Goal: Task Accomplishment & Management: Use online tool/utility

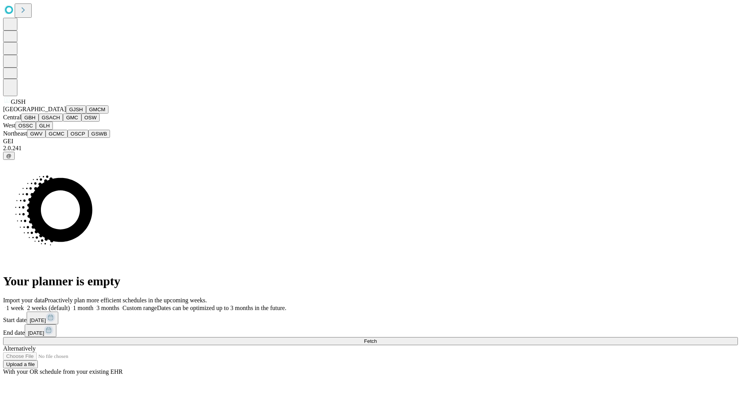
click at [66, 113] on button "GJSH" at bounding box center [76, 109] width 20 height 8
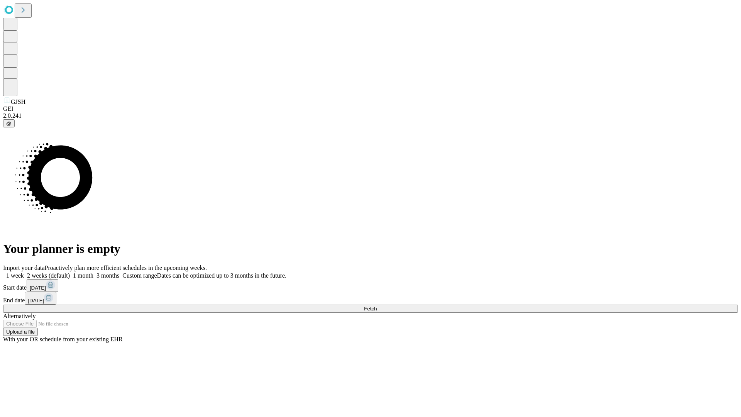
click at [70, 272] on label "2 weeks (default)" at bounding box center [47, 275] width 46 height 7
click at [377, 306] on span "Fetch" at bounding box center [370, 309] width 13 height 6
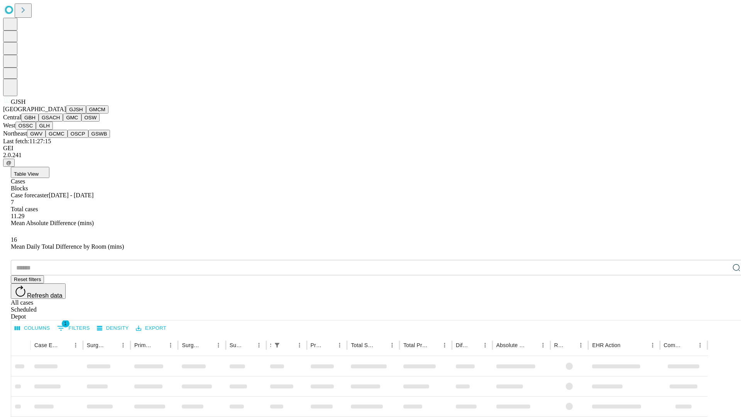
click at [86, 113] on button "GMCM" at bounding box center [97, 109] width 22 height 8
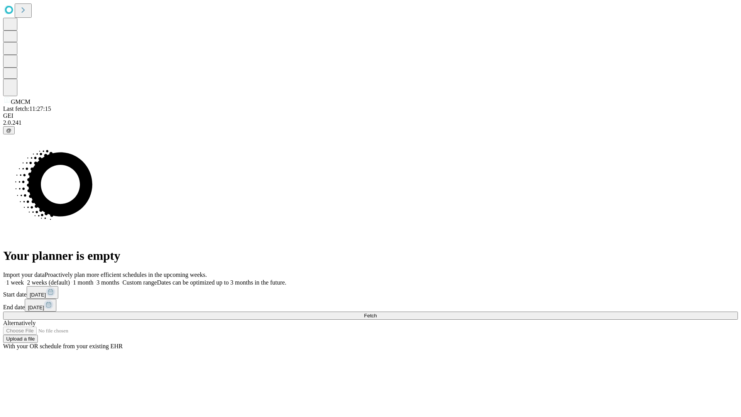
click at [70, 279] on label "2 weeks (default)" at bounding box center [47, 282] width 46 height 7
click at [377, 313] on span "Fetch" at bounding box center [370, 316] width 13 height 6
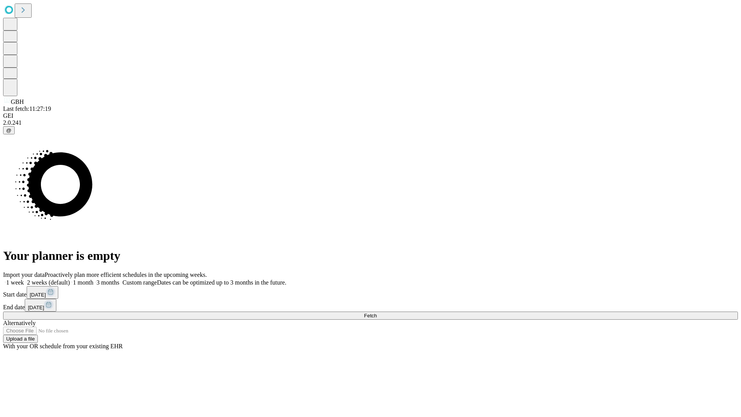
click at [70, 279] on label "2 weeks (default)" at bounding box center [47, 282] width 46 height 7
click at [377, 313] on span "Fetch" at bounding box center [370, 316] width 13 height 6
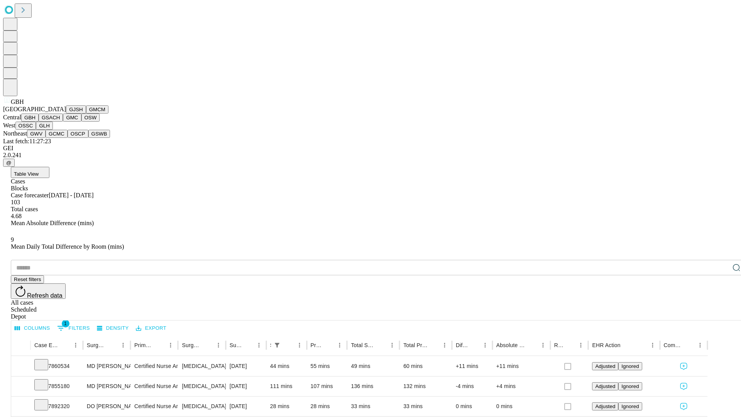
click at [60, 122] on button "GSACH" at bounding box center [51, 117] width 24 height 8
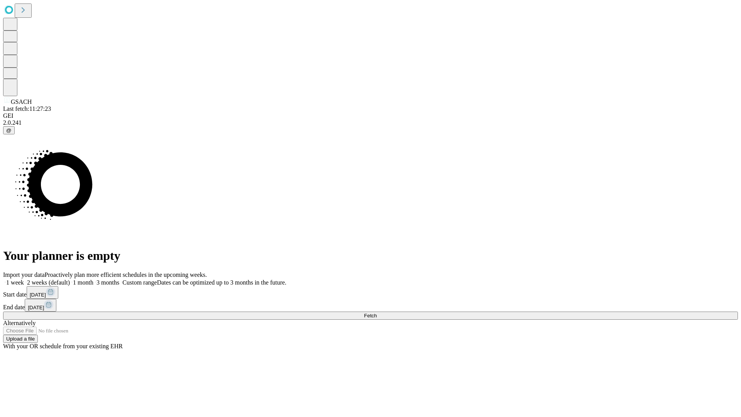
click at [70, 279] on label "2 weeks (default)" at bounding box center [47, 282] width 46 height 7
click at [377, 313] on span "Fetch" at bounding box center [370, 316] width 13 height 6
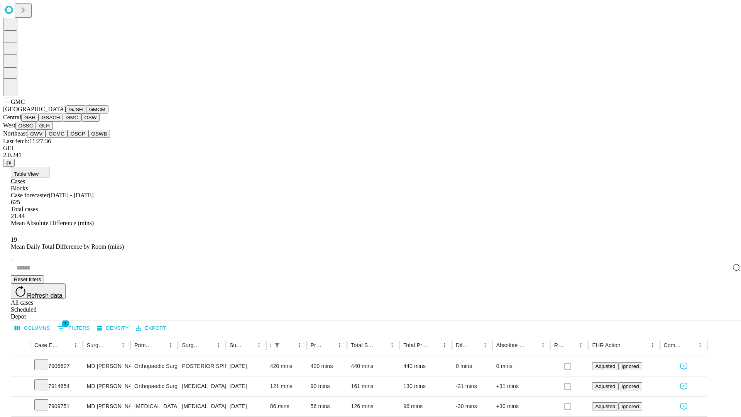
click at [81, 122] on button "OSW" at bounding box center [90, 117] width 19 height 8
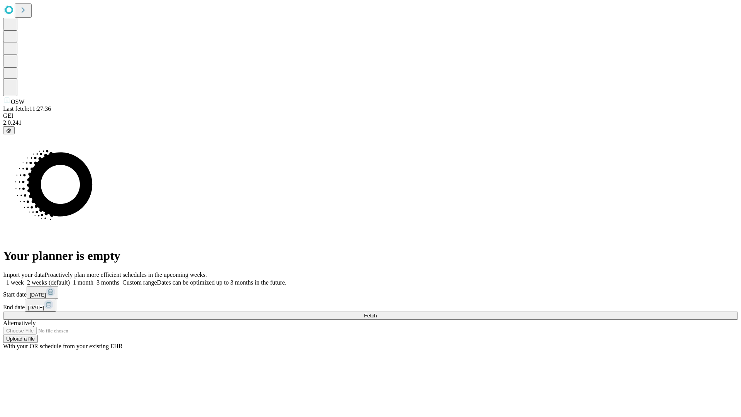
click at [70, 279] on label "2 weeks (default)" at bounding box center [47, 282] width 46 height 7
click at [377, 313] on span "Fetch" at bounding box center [370, 316] width 13 height 6
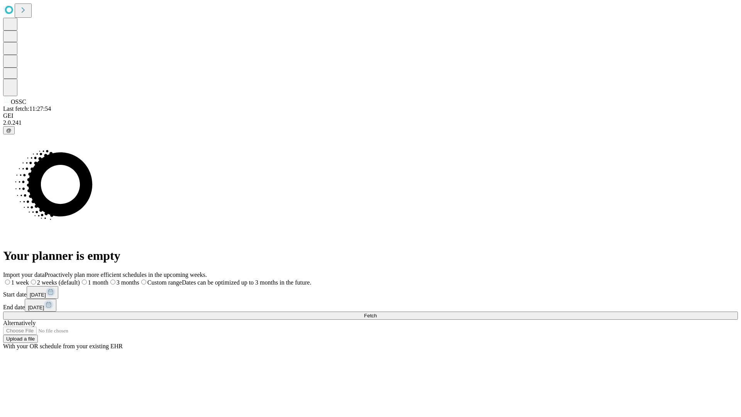
click at [80, 279] on label "2 weeks (default)" at bounding box center [54, 282] width 51 height 7
click at [377, 313] on span "Fetch" at bounding box center [370, 316] width 13 height 6
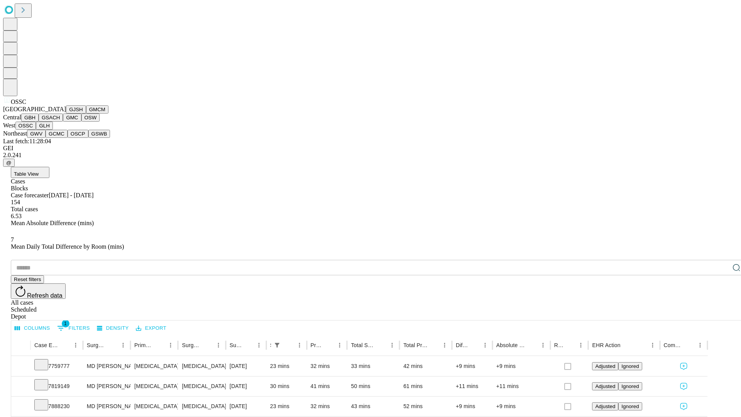
click at [52, 130] on button "GLH" at bounding box center [44, 126] width 17 height 8
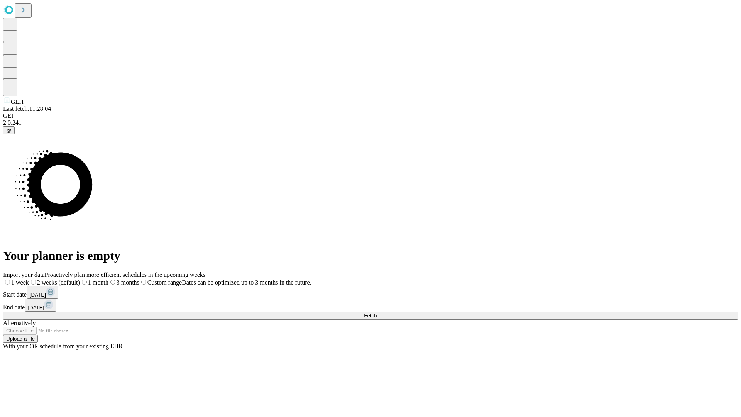
click at [80, 279] on label "2 weeks (default)" at bounding box center [54, 282] width 51 height 7
click at [377, 313] on span "Fetch" at bounding box center [370, 316] width 13 height 6
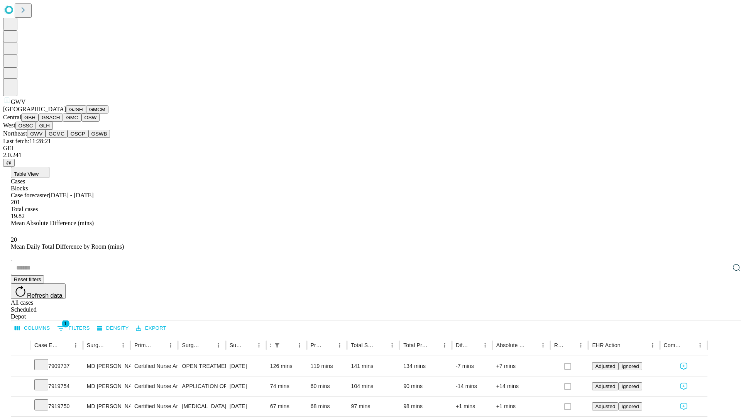
click at [60, 138] on button "GCMC" at bounding box center [57, 134] width 22 height 8
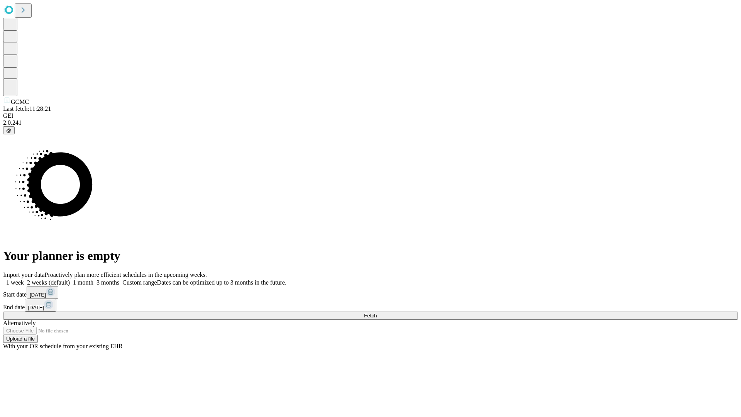
click at [70, 279] on label "2 weeks (default)" at bounding box center [47, 282] width 46 height 7
click at [377, 313] on span "Fetch" at bounding box center [370, 316] width 13 height 6
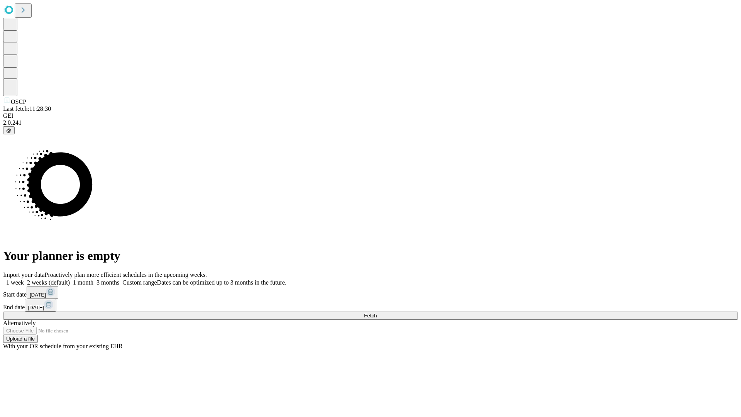
click at [70, 279] on label "2 weeks (default)" at bounding box center [47, 282] width 46 height 7
click at [377, 313] on span "Fetch" at bounding box center [370, 316] width 13 height 6
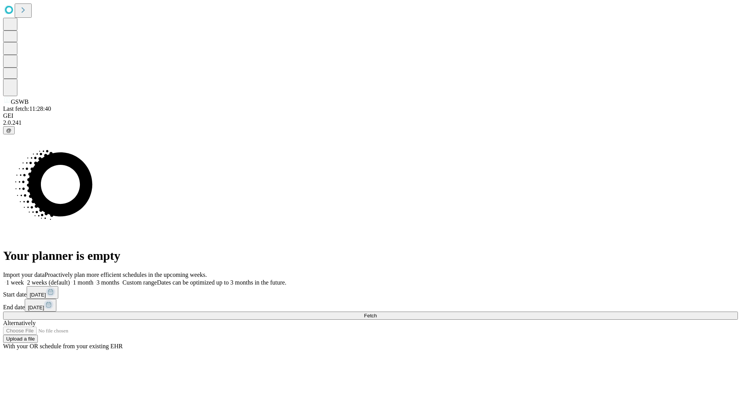
click at [70, 279] on label "2 weeks (default)" at bounding box center [47, 282] width 46 height 7
click at [377, 313] on span "Fetch" at bounding box center [370, 316] width 13 height 6
